Goal: Task Accomplishment & Management: Use online tool/utility

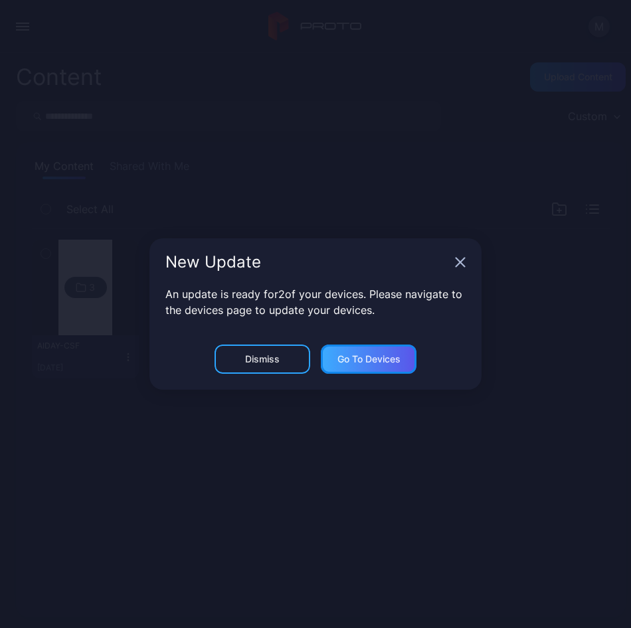
click at [381, 351] on div "Go to devices" at bounding box center [369, 359] width 96 height 29
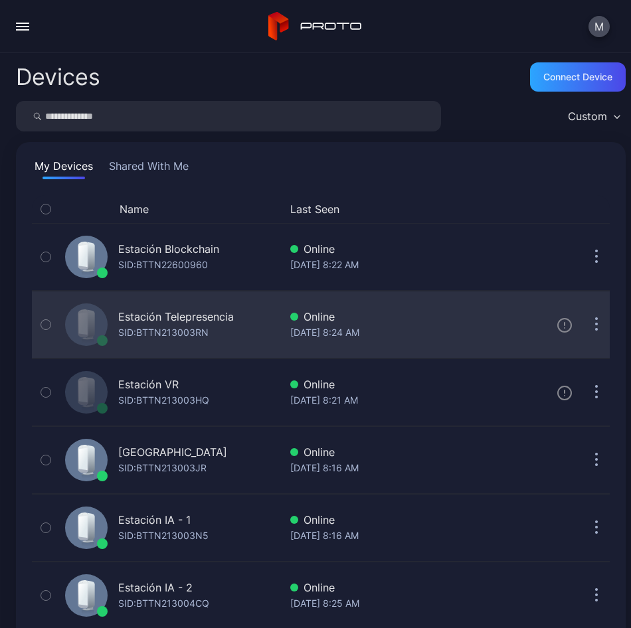
click at [596, 318] on icon "button" at bounding box center [597, 319] width 2 height 2
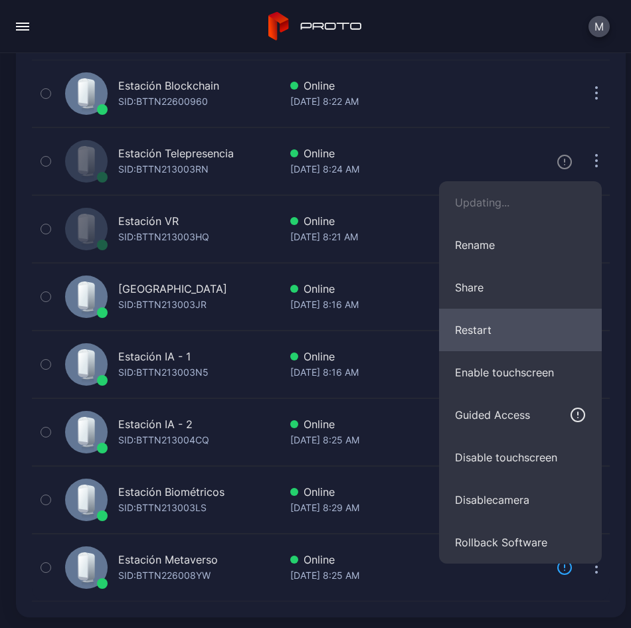
scroll to position [163, 0]
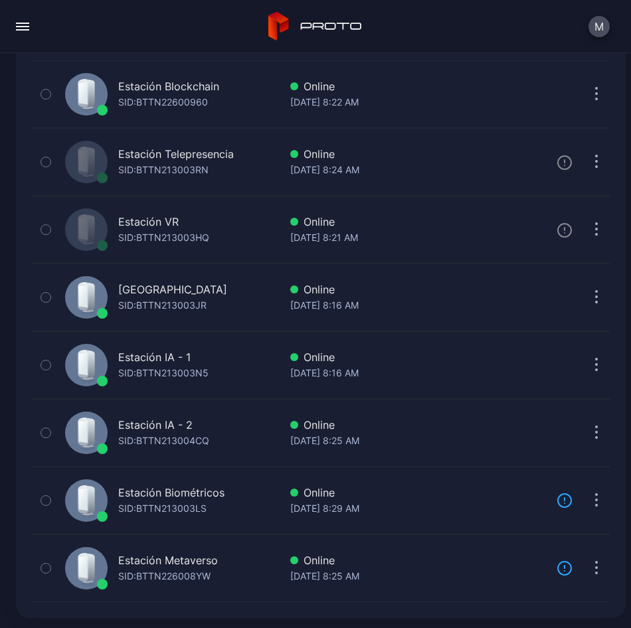
click at [481, 29] on div "M" at bounding box center [315, 26] width 631 height 53
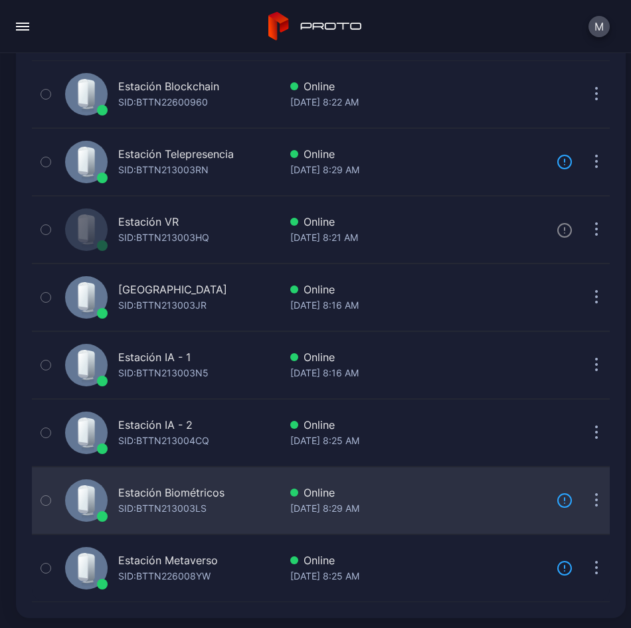
click at [583, 507] on button "button" at bounding box center [596, 500] width 27 height 27
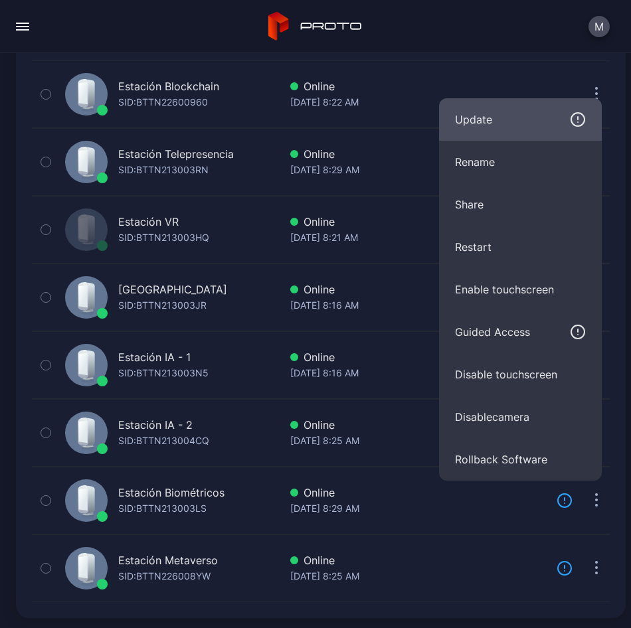
click at [554, 110] on button "Update" at bounding box center [520, 119] width 163 height 43
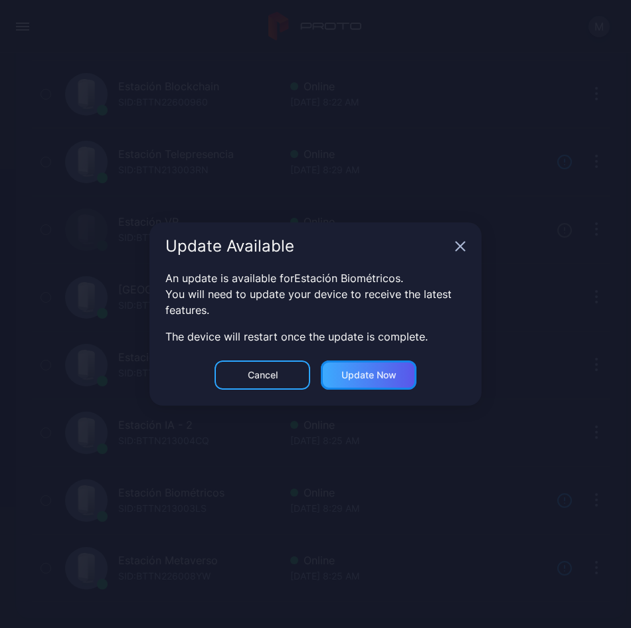
click at [366, 380] on div "Update now" at bounding box center [368, 375] width 55 height 11
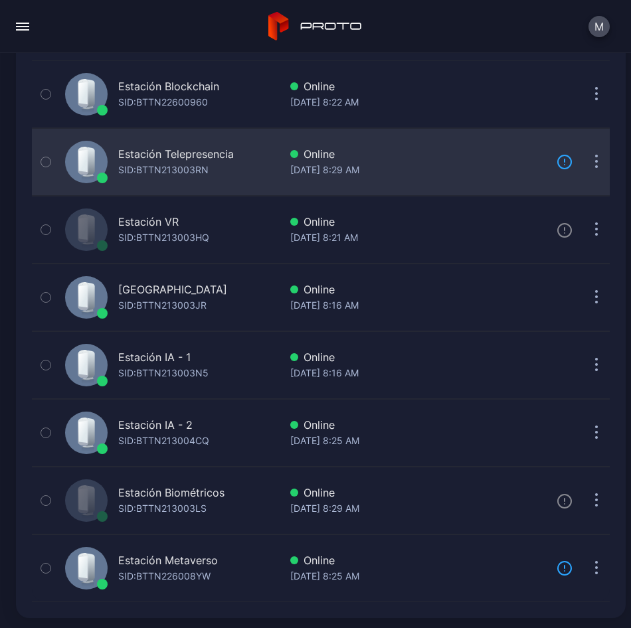
click at [583, 169] on button "button" at bounding box center [596, 162] width 27 height 27
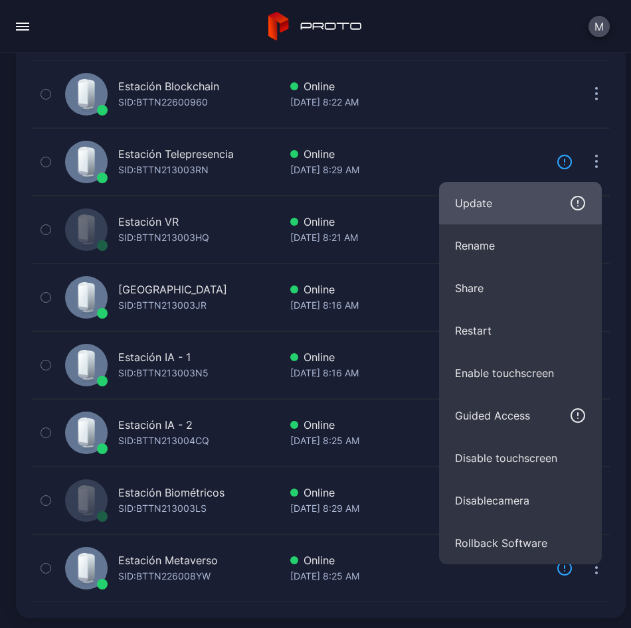
click at [522, 213] on button "Update" at bounding box center [520, 203] width 163 height 43
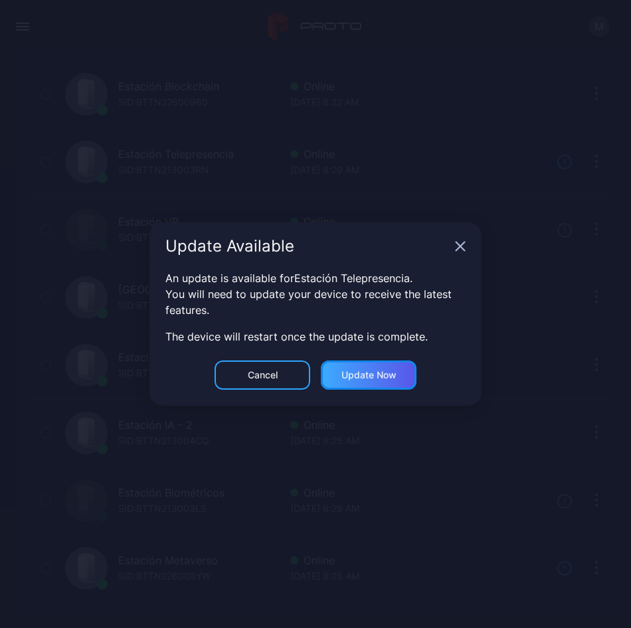
click at [377, 366] on div "Update now" at bounding box center [369, 375] width 96 height 29
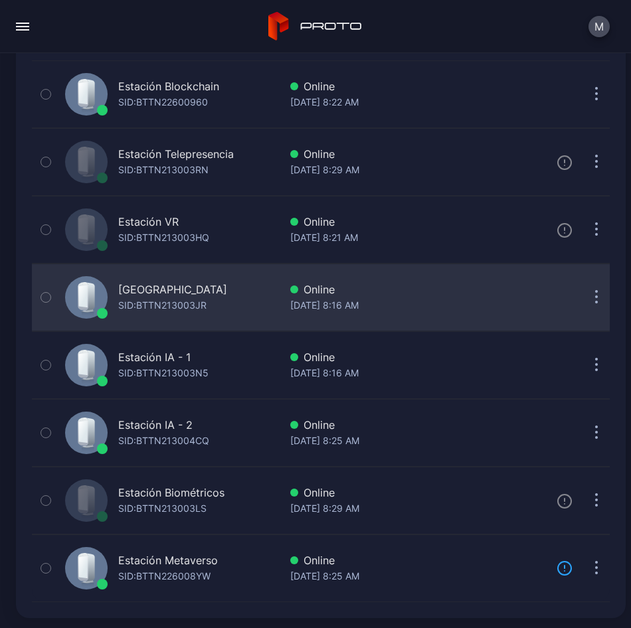
scroll to position [163, 0]
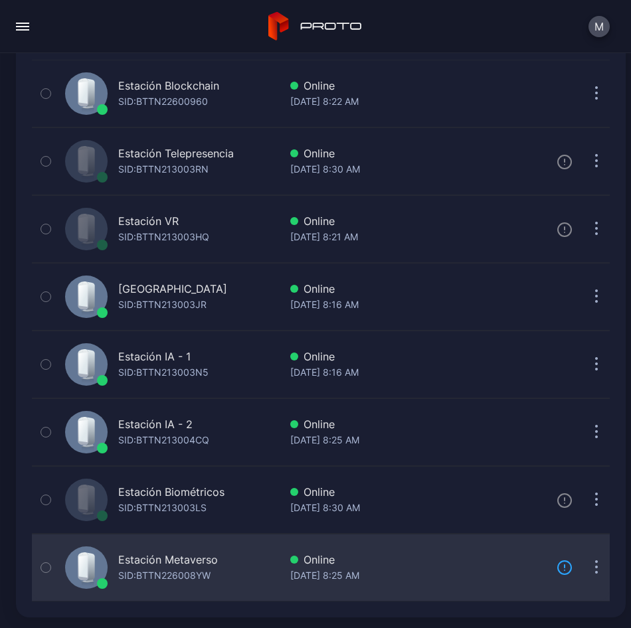
click at [583, 573] on button "button" at bounding box center [596, 568] width 27 height 27
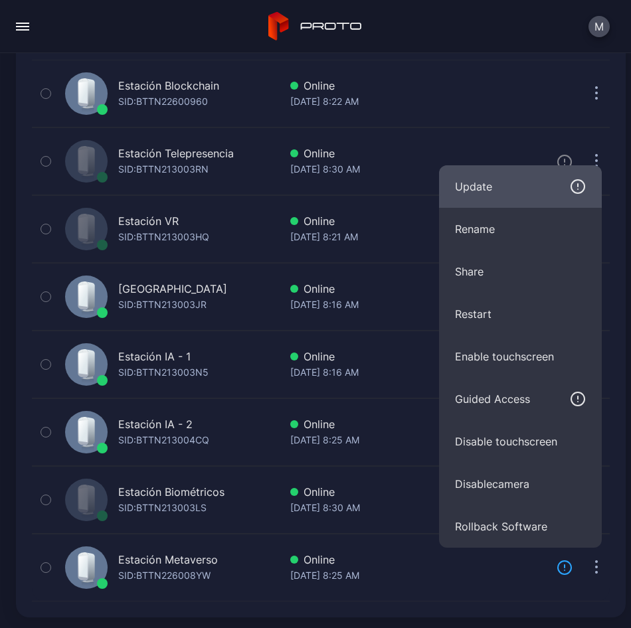
click at [563, 190] on div "Update" at bounding box center [520, 187] width 131 height 16
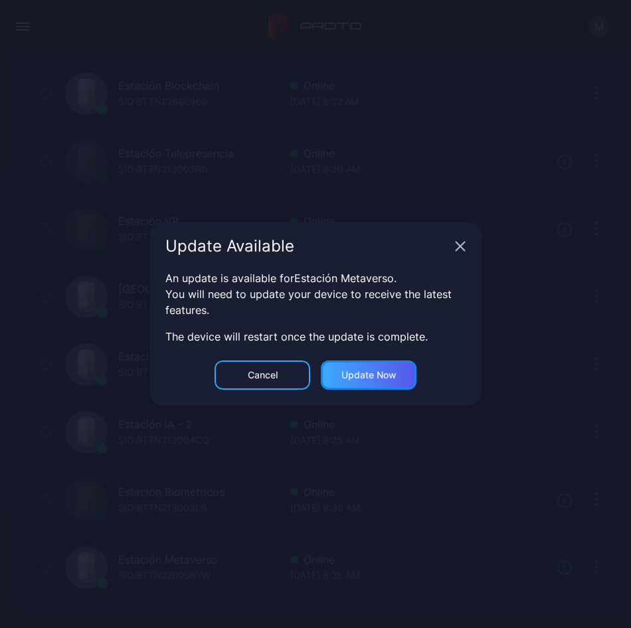
click at [348, 379] on div "Update now" at bounding box center [368, 375] width 55 height 11
